Goal: Go to known website: Go to known website

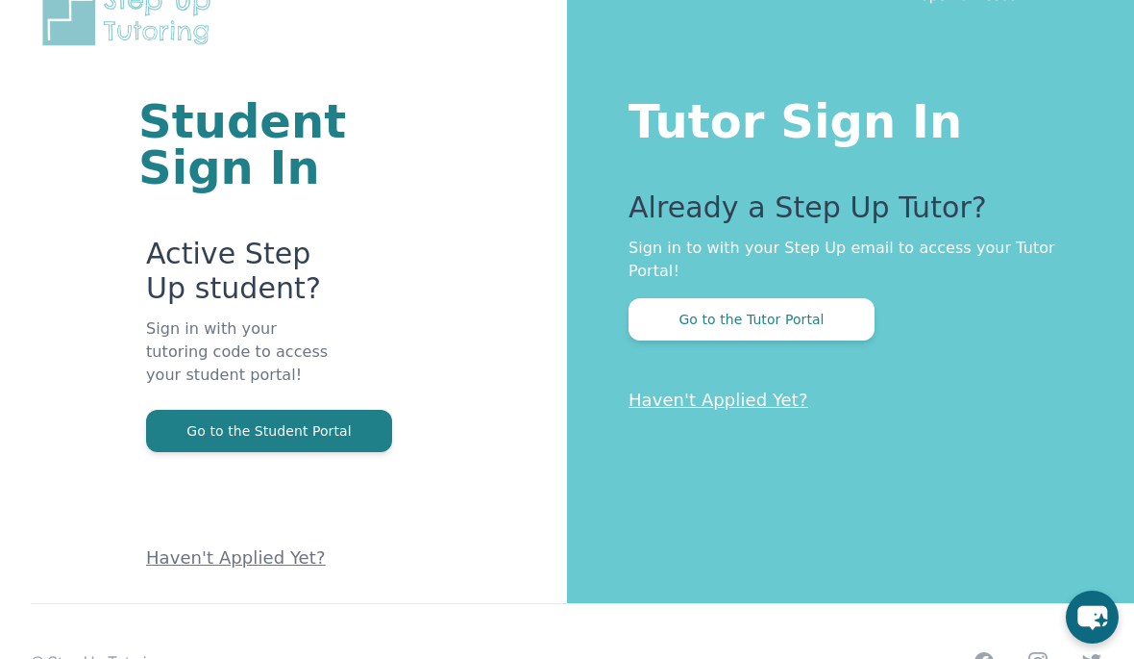
scroll to position [35, 0]
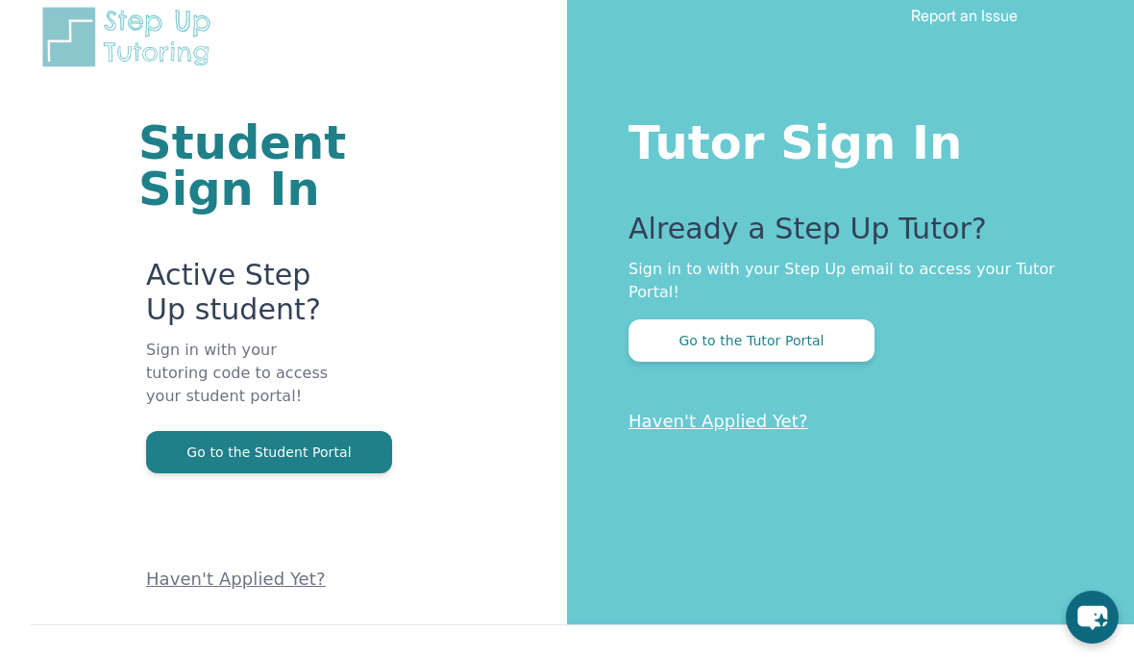
click at [197, 465] on button "Go to the Student Portal" at bounding box center [269, 452] width 246 height 42
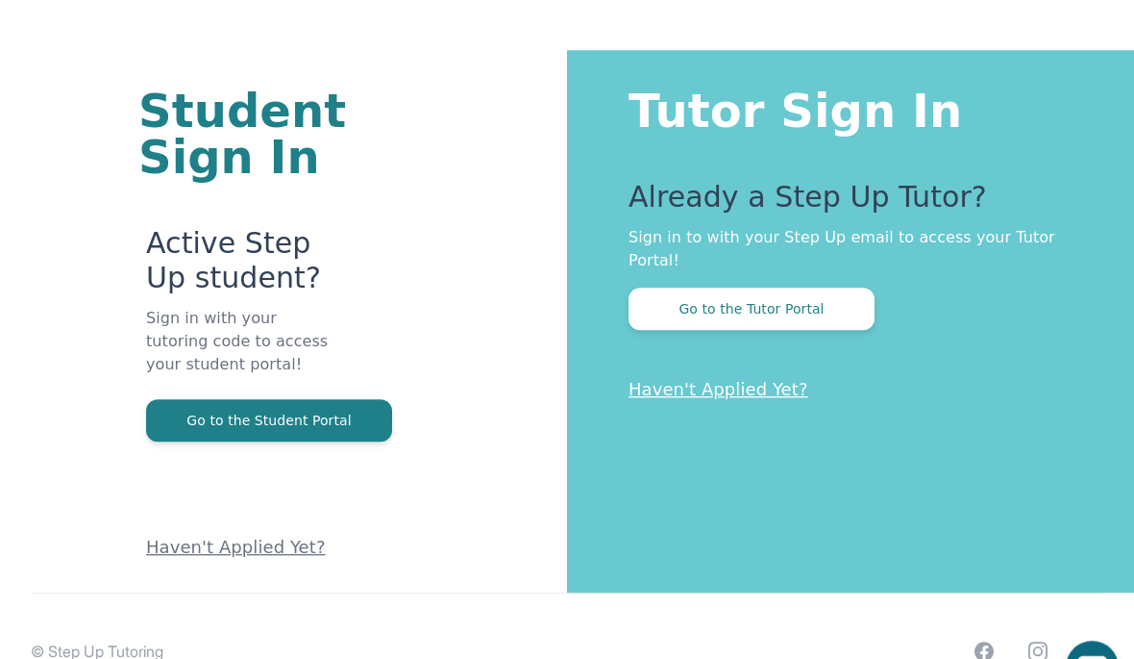
scroll to position [0, 0]
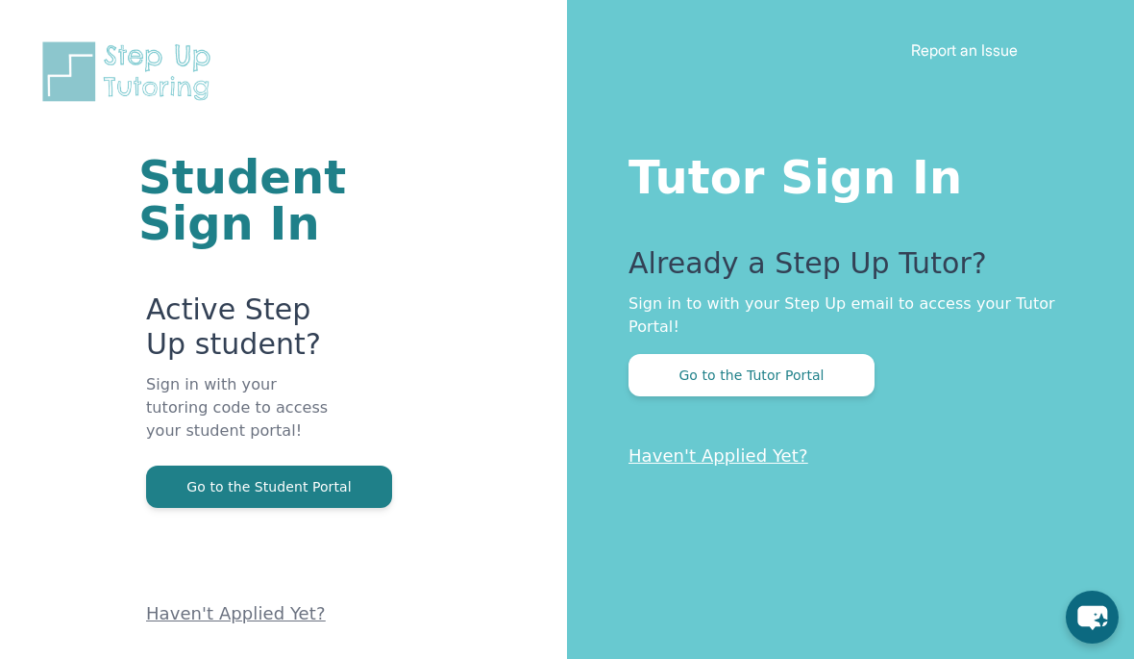
click at [945, 167] on h1 "Tutor Sign In" at bounding box center [843, 173] width 429 height 54
